Goal: Information Seeking & Learning: Understand process/instructions

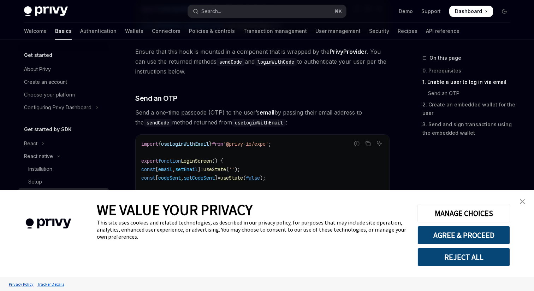
scroll to position [247, 0]
click at [520, 202] on link "close banner" at bounding box center [523, 201] width 14 height 14
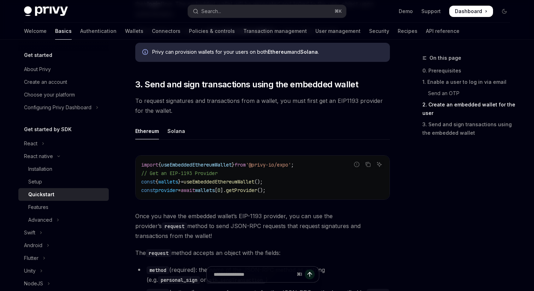
scroll to position [788, 0]
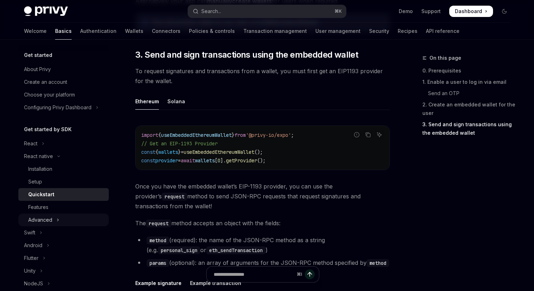
click at [51, 217] on div "Advanced" at bounding box center [40, 220] width 24 height 8
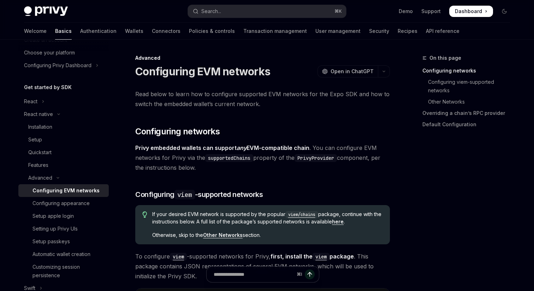
scroll to position [47, 0]
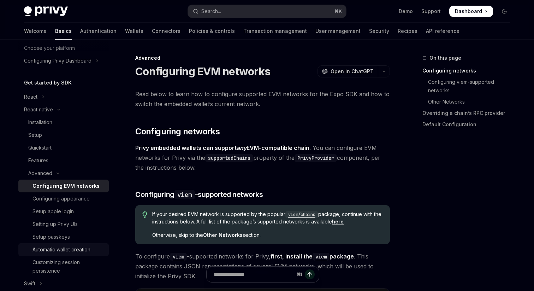
click at [62, 250] on div "Automatic wallet creation" at bounding box center [62, 249] width 58 height 8
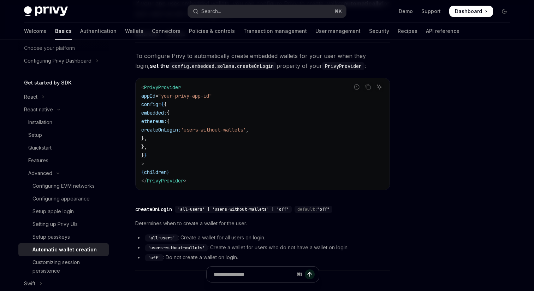
scroll to position [100, 0]
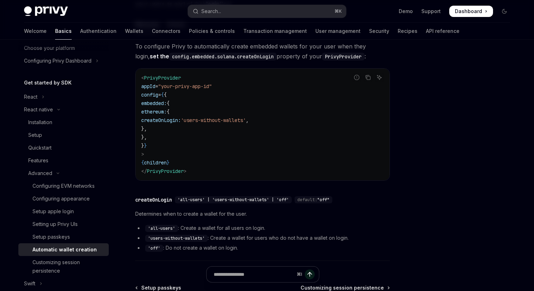
click at [181, 123] on span "createOnLogin:" at bounding box center [161, 120] width 40 height 6
click at [167, 103] on span "embedded:" at bounding box center [153, 103] width 25 height 6
click at [204, 147] on code "< PrivyProvider appId = "your-privy-app-id" config = { { embedded: { ethereum: …" at bounding box center [262, 125] width 243 height 102
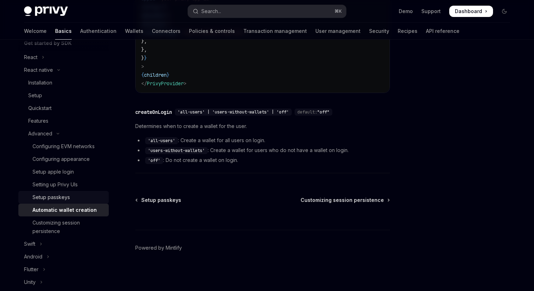
scroll to position [88, 0]
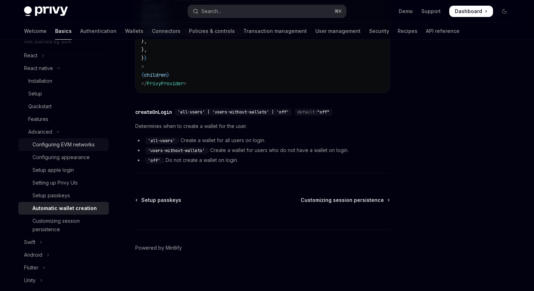
click at [59, 142] on div "Configuring EVM networks" at bounding box center [64, 144] width 62 height 8
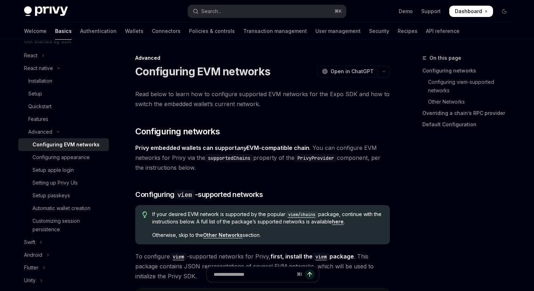
type textarea "*"
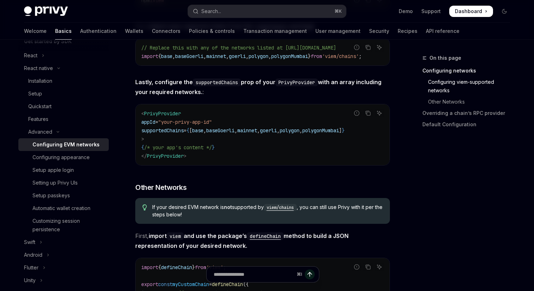
scroll to position [298, 0]
click at [174, 132] on span "supportedChains" at bounding box center [162, 130] width 42 height 6
click at [212, 146] on span "/* your app's content */" at bounding box center [178, 146] width 68 height 6
click at [181, 132] on span "supportedChains" at bounding box center [162, 130] width 42 height 6
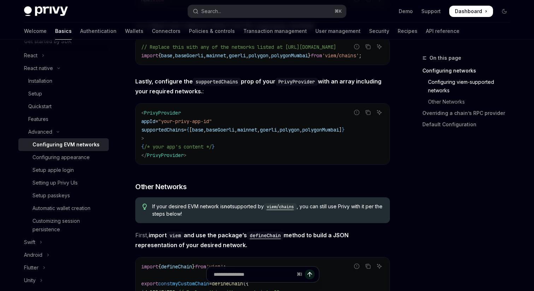
click at [181, 132] on span "supportedChains" at bounding box center [162, 130] width 42 height 6
click at [225, 132] on span "baseGoerli" at bounding box center [220, 130] width 28 height 6
click at [230, 146] on code "< PrivyProvider appId = "your-privy-app-id" supportedChains = { [ base , baseGo…" at bounding box center [262, 133] width 243 height 51
click at [181, 133] on span "supportedChains" at bounding box center [162, 130] width 42 height 6
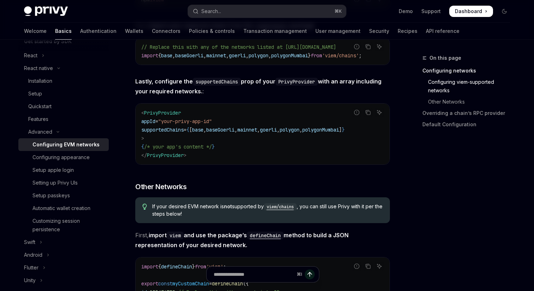
click at [181, 133] on span "supportedChains" at bounding box center [162, 130] width 42 height 6
click at [186, 150] on span "/* your app's content */" at bounding box center [178, 146] width 68 height 6
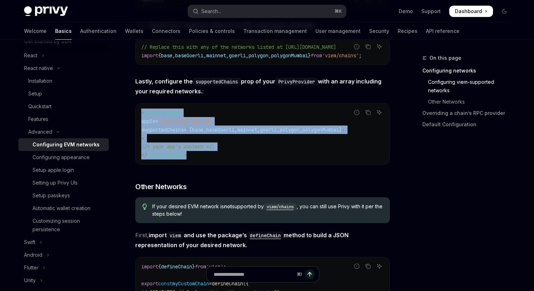
drag, startPoint x: 191, startPoint y: 157, endPoint x: 142, endPoint y: 114, distance: 65.1
click at [142, 114] on code "< PrivyProvider appId = "your-privy-app-id" supportedChains = { [ base , baseGo…" at bounding box center [262, 133] width 243 height 51
copy code "< PrivyProvider appId = "your-privy-app-id" supportedChains = { [ base , baseGo…"
